Goal: Transaction & Acquisition: Purchase product/service

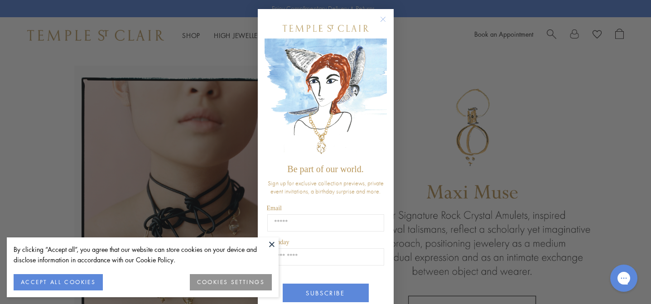
click at [271, 242] on button at bounding box center [272, 244] width 14 height 14
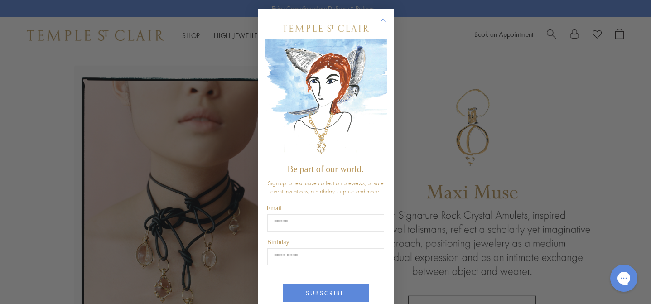
click at [381, 19] on circle "Close dialog" at bounding box center [382, 19] width 11 height 11
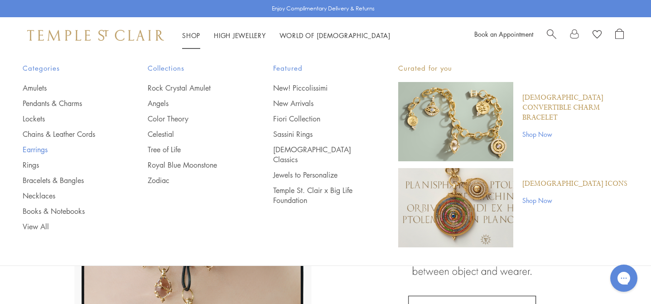
click at [38, 150] on link "Earrings" at bounding box center [67, 150] width 89 height 10
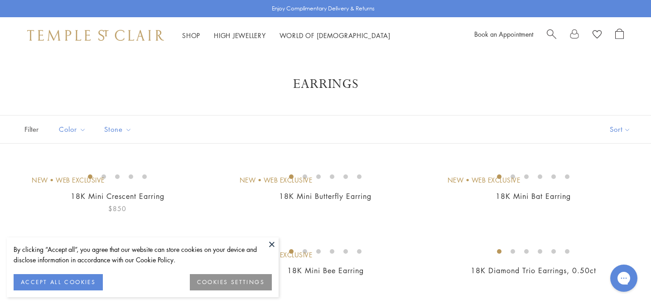
click at [57, 282] on button "ACCEPT ALL COOKIES" at bounding box center [58, 282] width 89 height 16
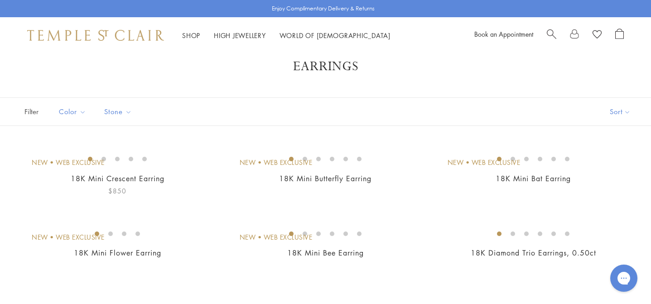
scroll to position [19, 0]
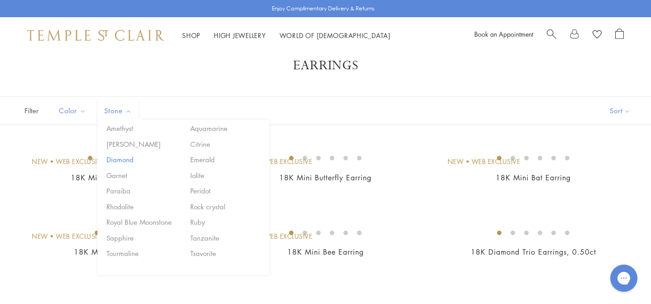
click at [124, 156] on button "Diamond" at bounding box center [142, 160] width 77 height 10
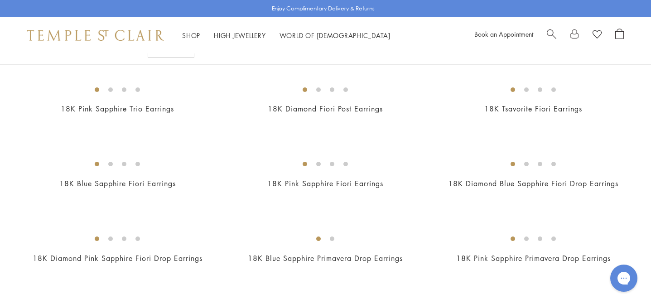
scroll to position [387, 0]
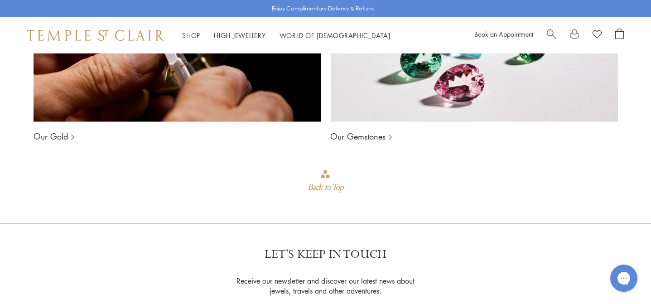
scroll to position [735, 0]
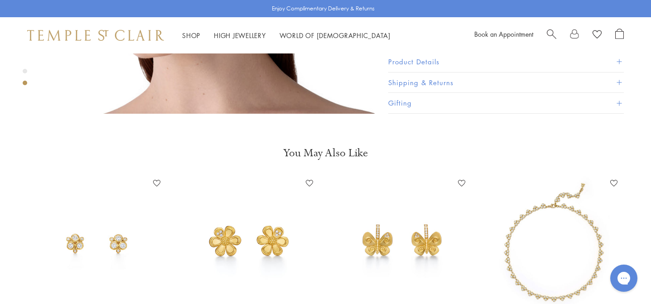
scroll to position [614, 0]
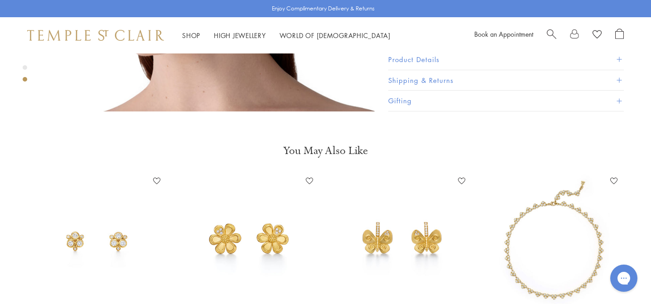
click at [120, 227] on img at bounding box center [97, 241] width 134 height 134
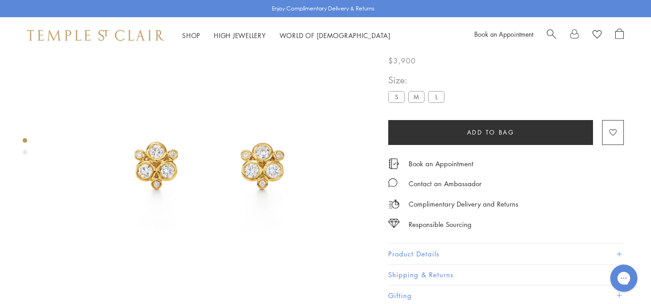
scroll to position [53, 0]
click at [614, 129] on image "button" at bounding box center [612, 132] width 7 height 7
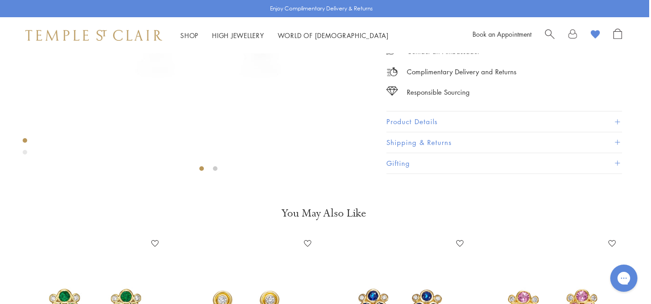
scroll to position [213, 2]
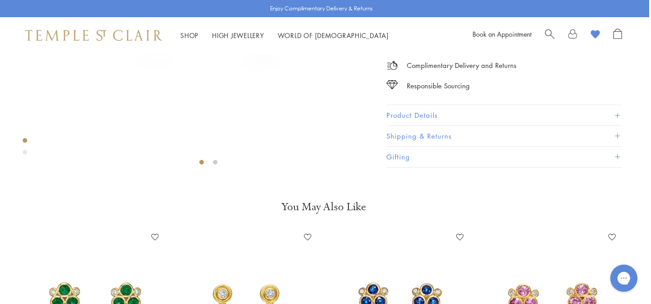
click at [419, 126] on button "Product Details" at bounding box center [505, 116] width 236 height 20
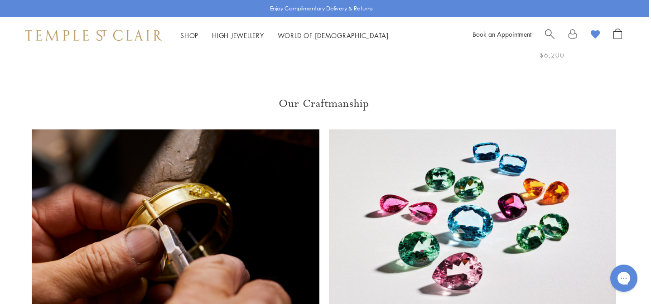
scroll to position [692, 2]
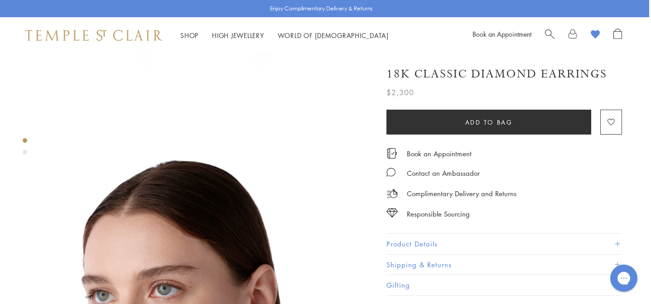
scroll to position [196, 2]
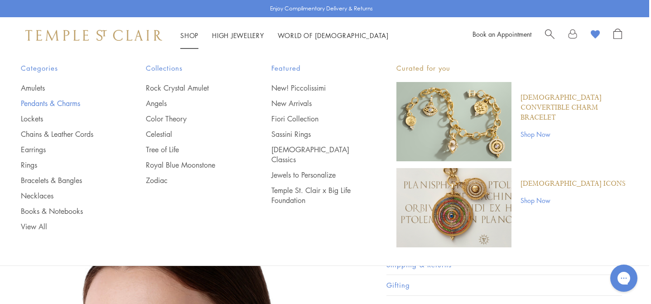
click at [44, 101] on link "Pendants & Charms" at bounding box center [65, 103] width 89 height 10
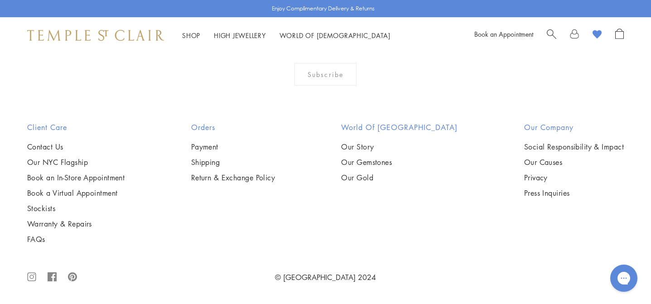
scroll to position [5757, 0]
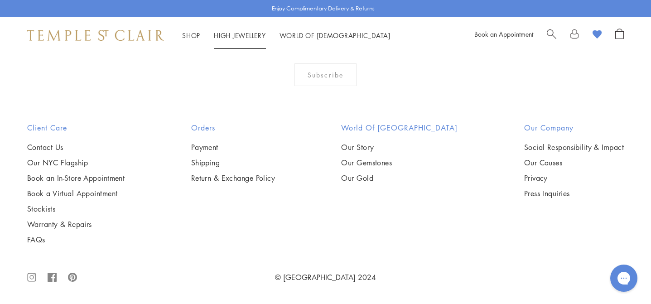
click at [239, 33] on link "High Jewellery High Jewellery" at bounding box center [240, 35] width 52 height 9
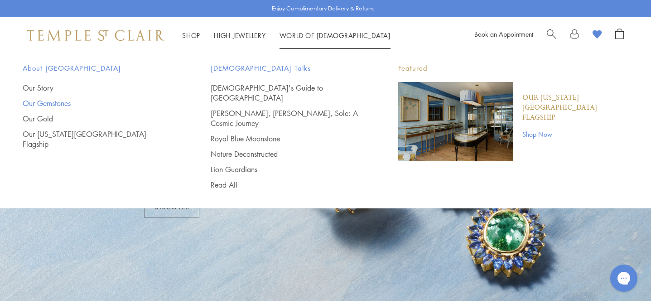
click at [54, 103] on link "Our Gemstones" at bounding box center [99, 103] width 152 height 10
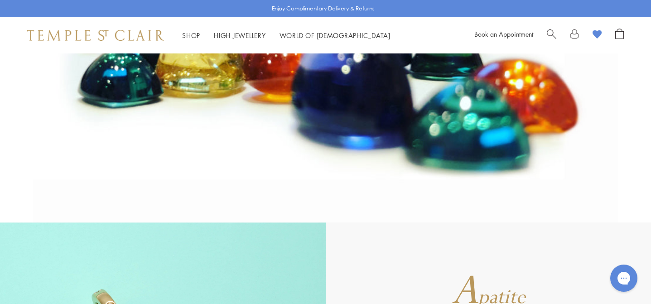
scroll to position [201, 0]
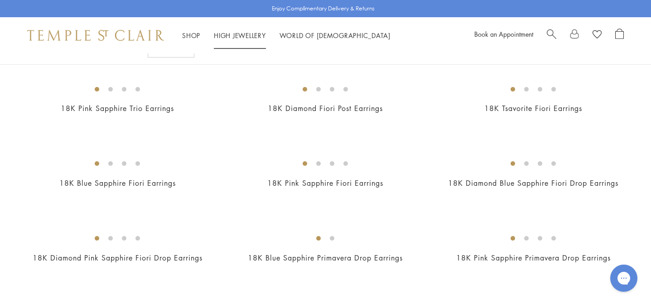
click at [227, 26] on div "Shop Shop Categories Amulets Pendants & Charms Lockets Chains & Leather Cords E…" at bounding box center [325, 35] width 651 height 36
click at [226, 32] on link "High Jewellery High Jewellery" at bounding box center [240, 35] width 52 height 9
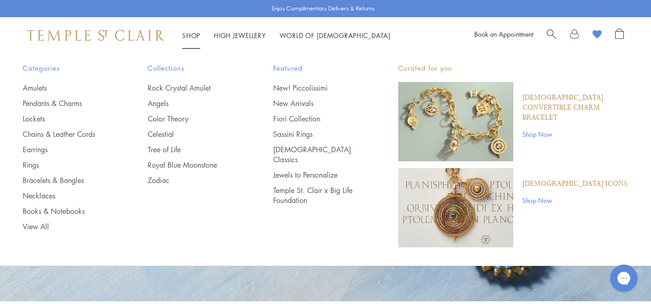
click at [188, 30] on li "Shop Shop Categories Amulets Pendants & Charms Lockets Chains & Leather Cords E…" at bounding box center [191, 35] width 18 height 11
click at [40, 150] on link "Earrings" at bounding box center [67, 150] width 89 height 10
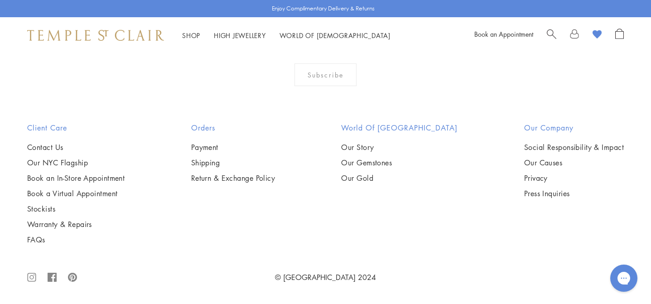
scroll to position [4388, 0]
